Goal: Information Seeking & Learning: Learn about a topic

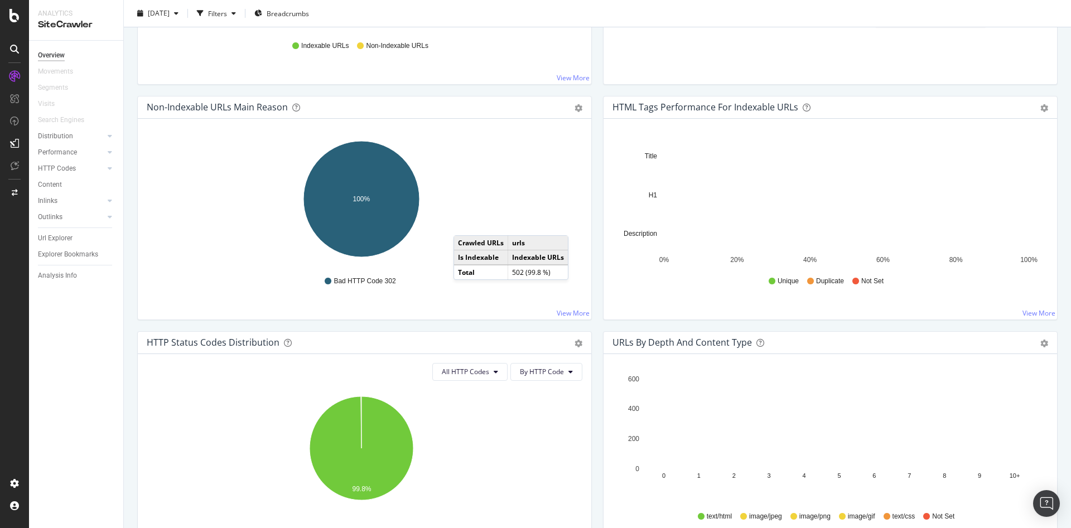
scroll to position [307, 0]
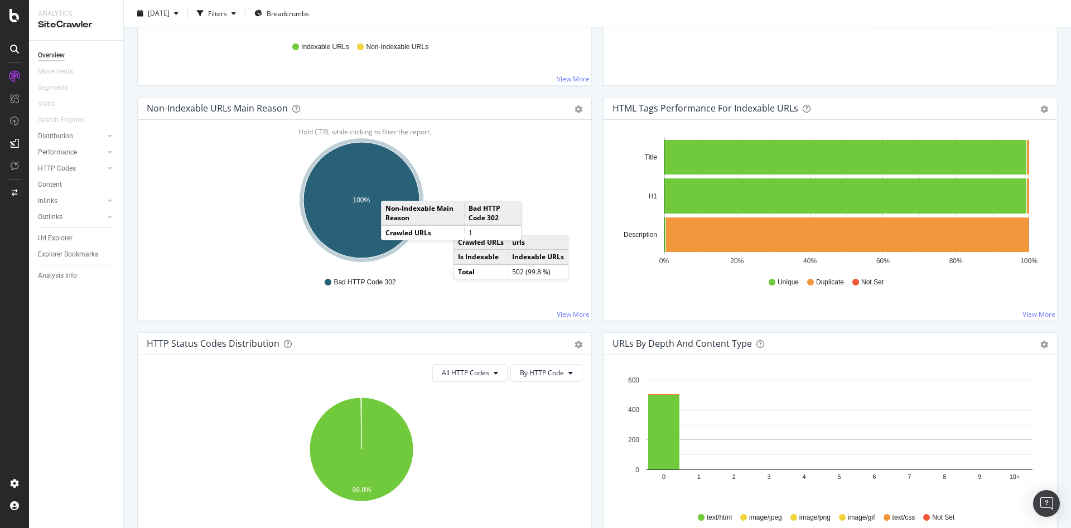
click at [391, 190] on ellipse "A chart." at bounding box center [361, 200] width 116 height 116
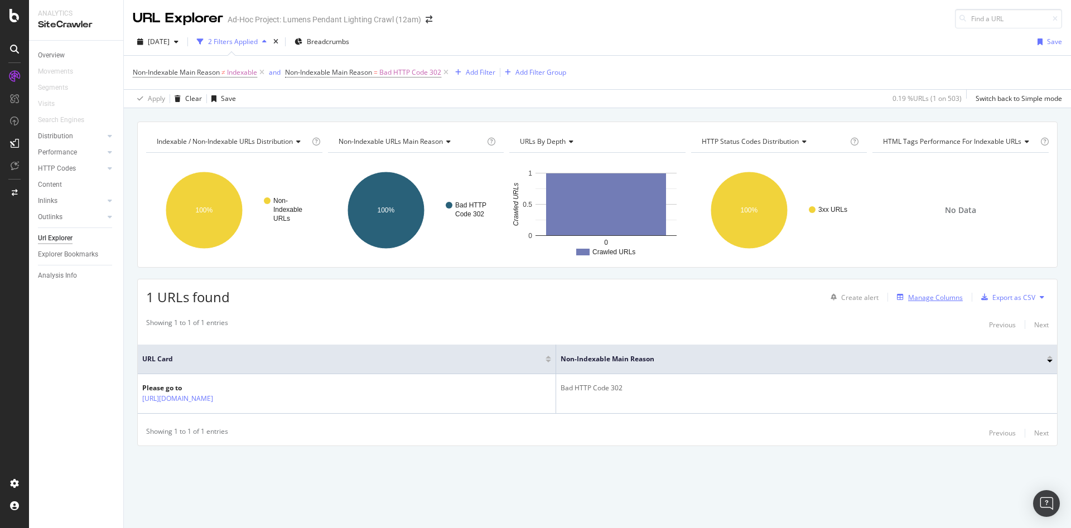
click at [902, 299] on icon "button" at bounding box center [900, 297] width 7 height 7
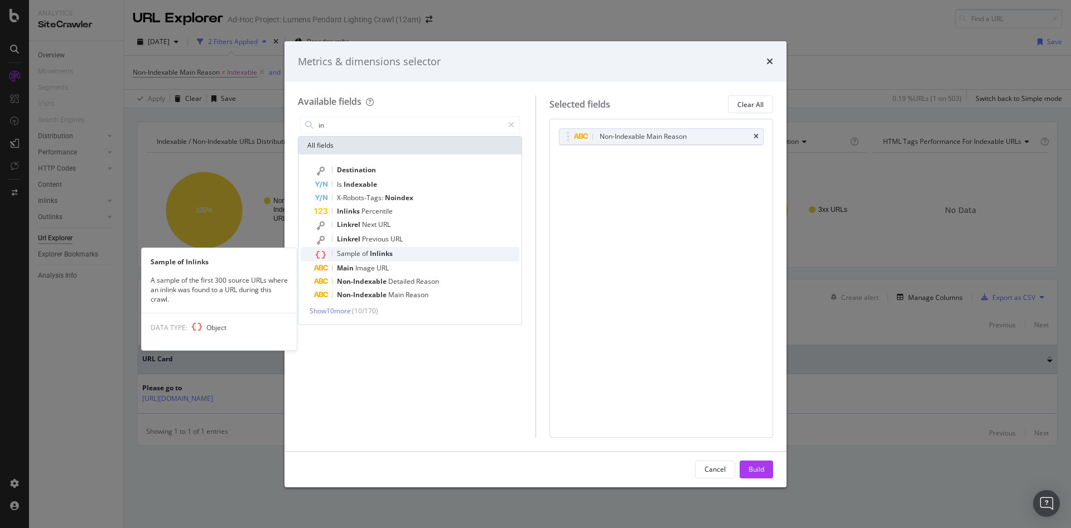
type input "in"
click at [382, 254] on span "Inlinks" at bounding box center [381, 253] width 23 height 9
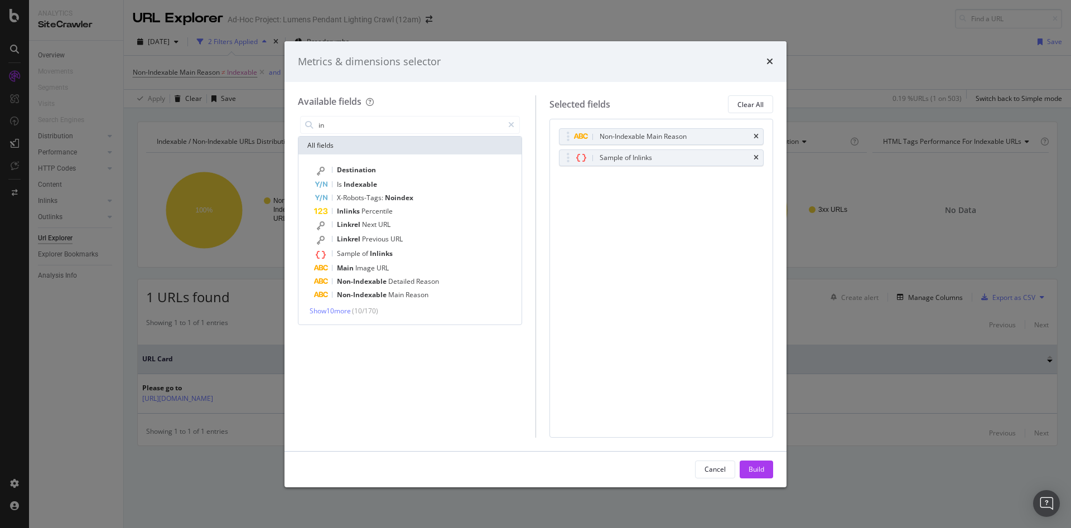
click at [773, 469] on div "Cancel Build" at bounding box center [535, 470] width 502 height 36
click at [764, 472] on button "Build" at bounding box center [755, 470] width 33 height 18
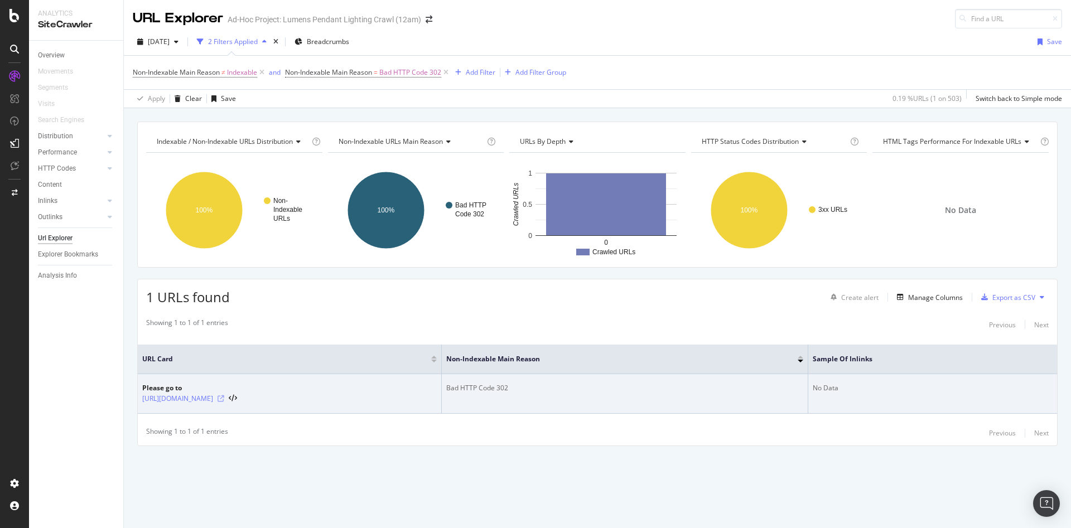
click at [224, 396] on icon at bounding box center [220, 398] width 7 height 7
